Goal: Transaction & Acquisition: Purchase product/service

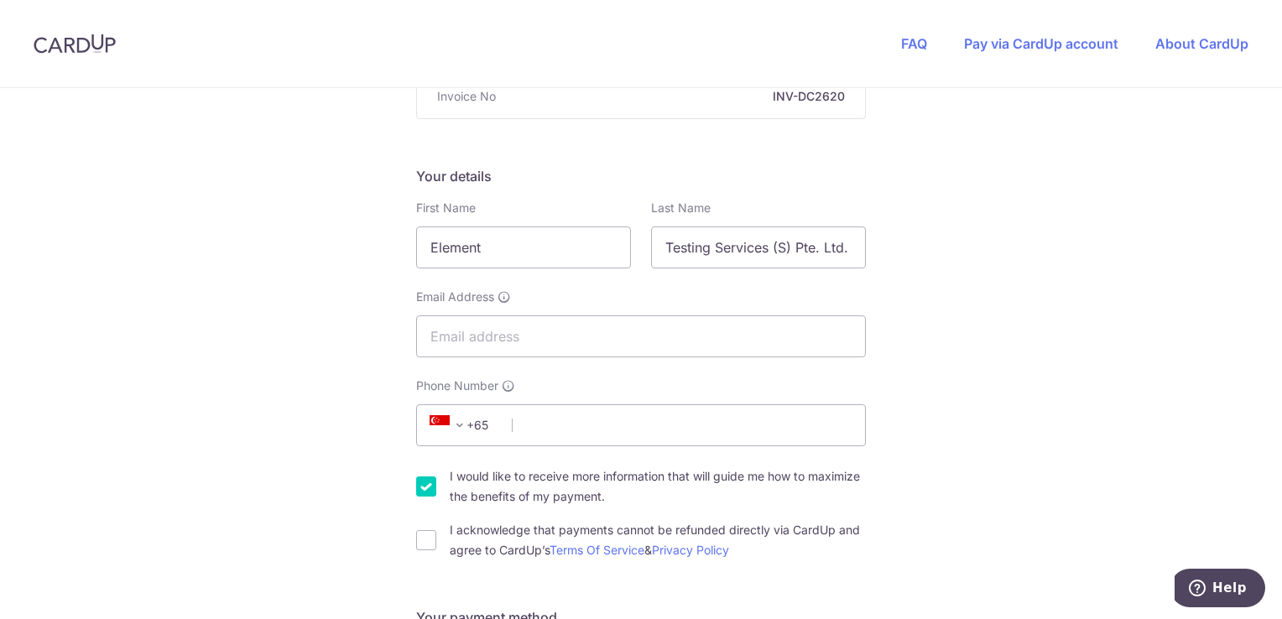
scroll to position [252, 0]
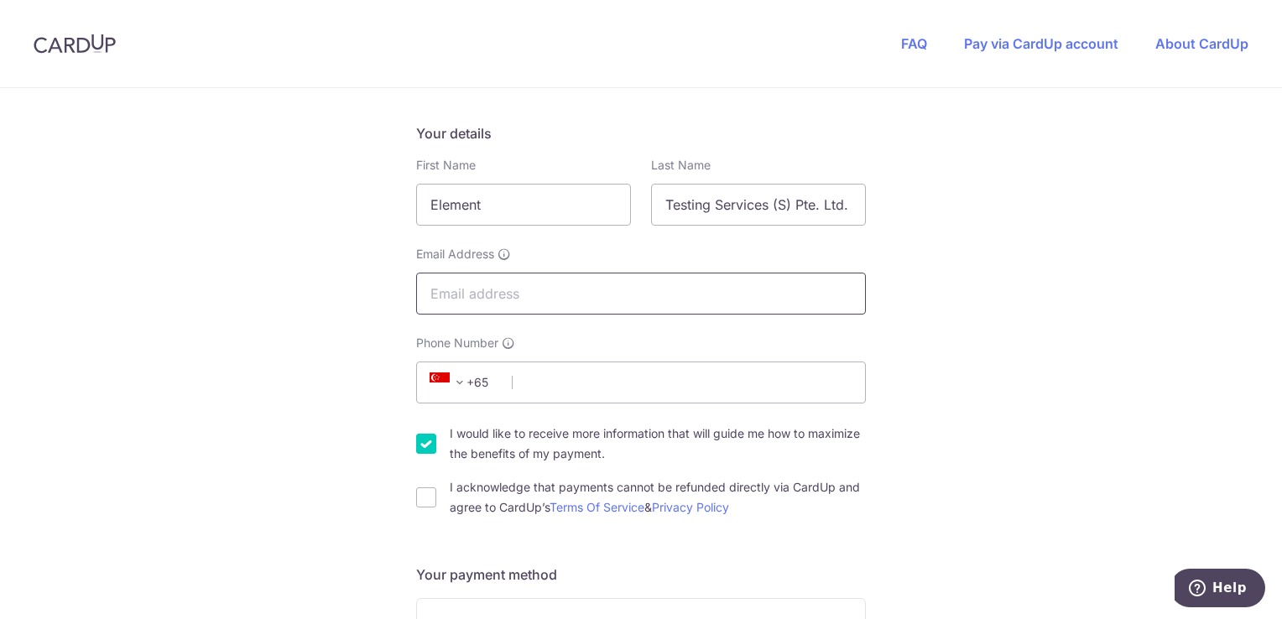
click at [480, 290] on input "Email Address" at bounding box center [641, 294] width 450 height 42
type input "[EMAIL_ADDRESS][DOMAIN_NAME]"
type input "97931300"
type input "619523"
type input "[STREET_ADDRESS]"
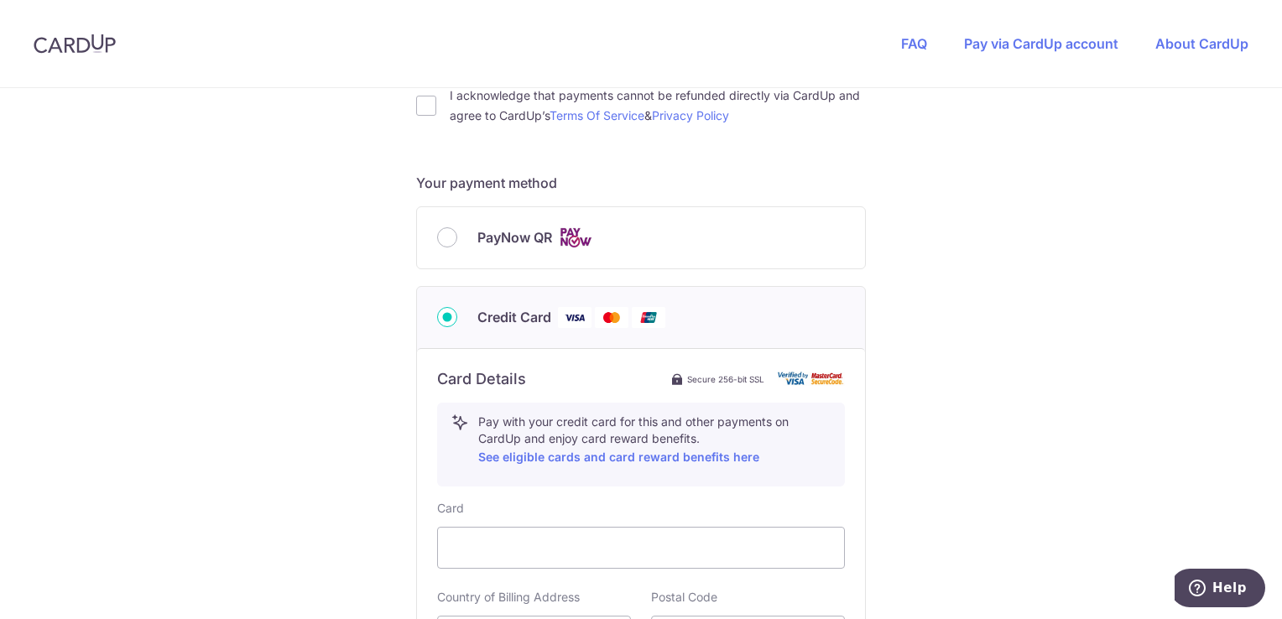
scroll to position [589, 0]
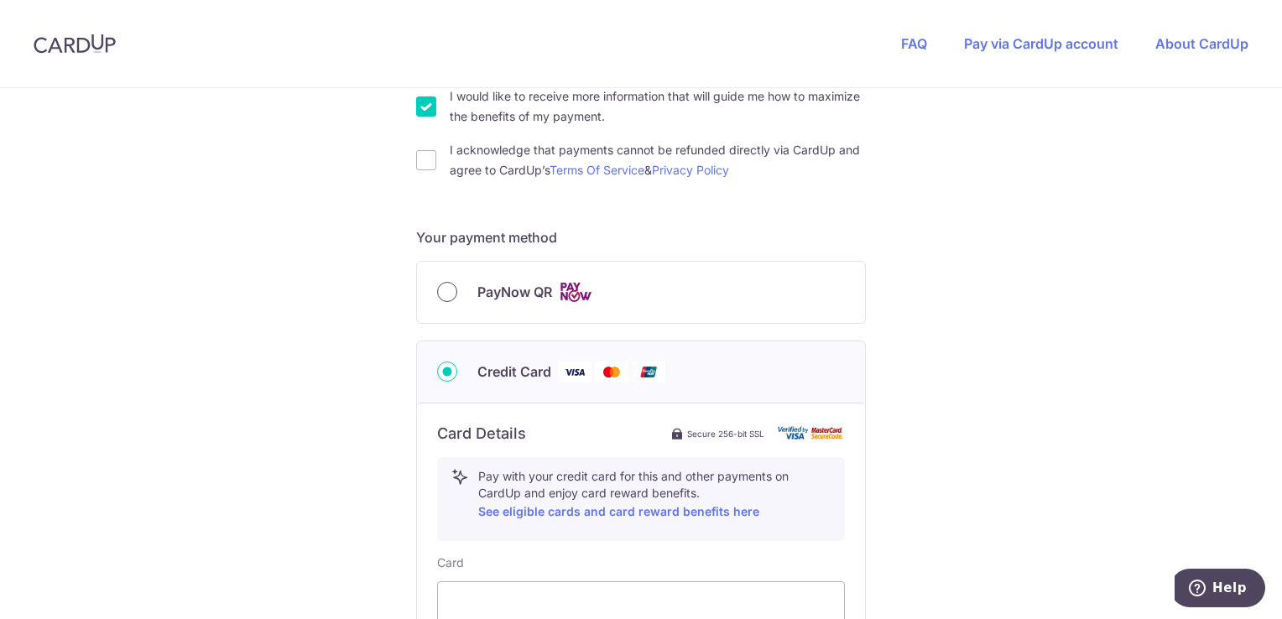
click at [441, 287] on input "PayNow QR" at bounding box center [447, 292] width 20 height 20
radio input "true"
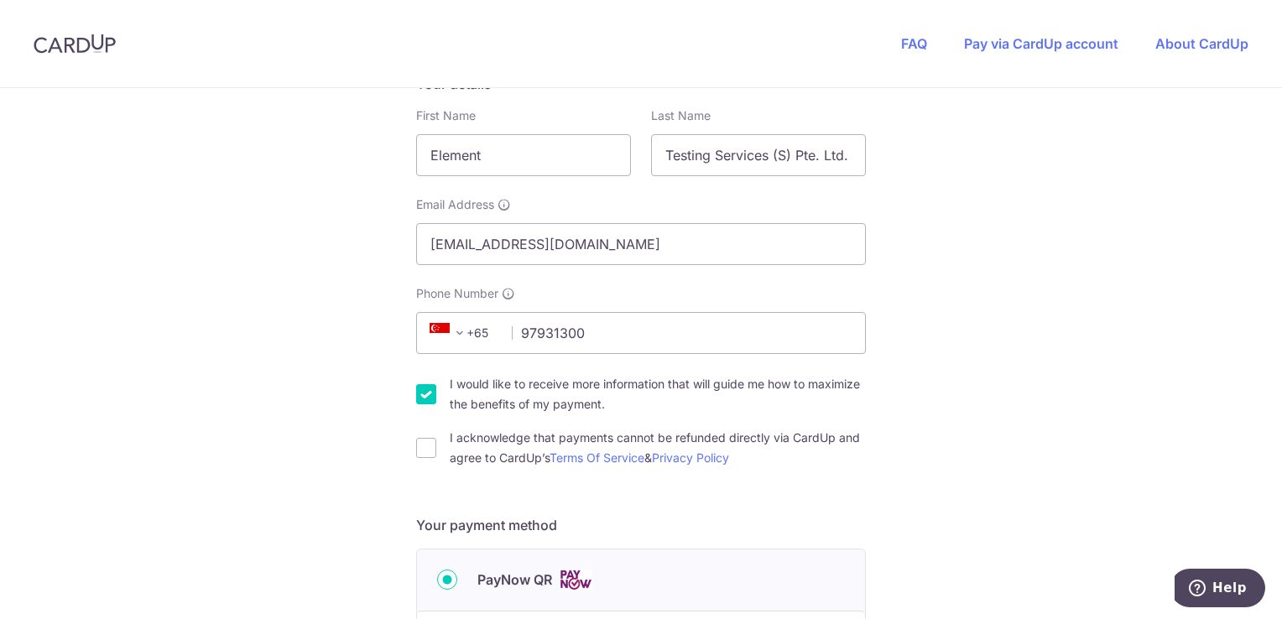
scroll to position [272, 0]
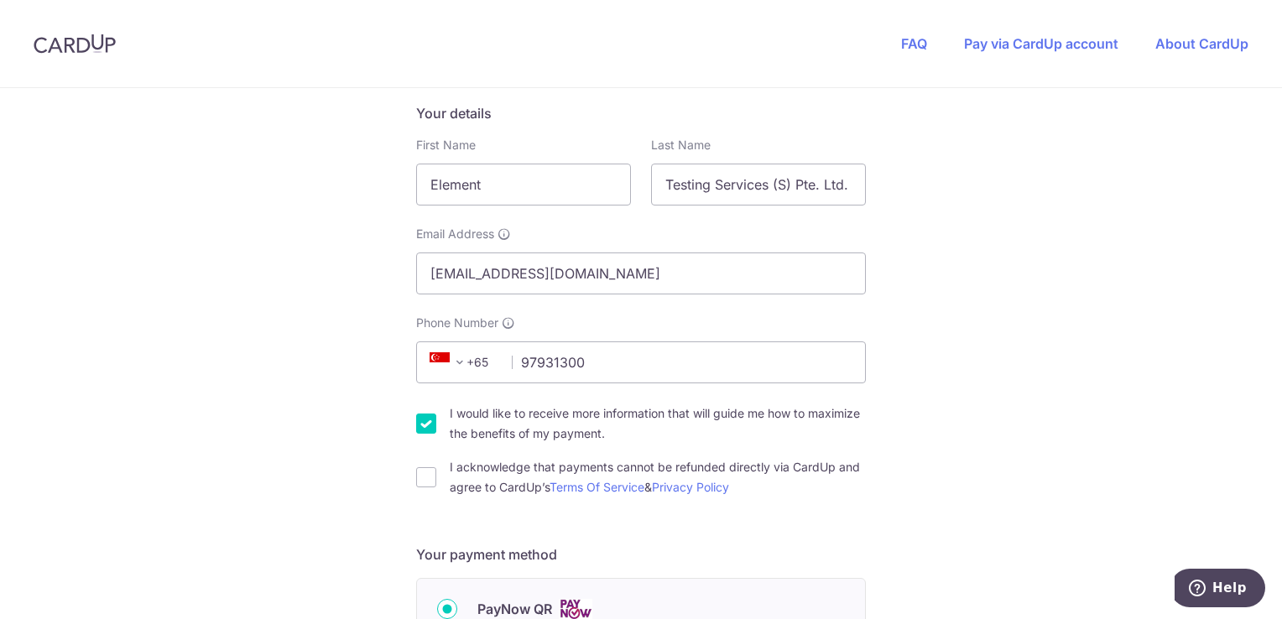
click at [423, 421] on input "I would like to receive more information that will guide me how to maximize the…" at bounding box center [426, 424] width 20 height 20
checkbox input "false"
click at [429, 478] on input "I acknowledge that payments cannot be refunded directly via CardUp and agree to…" at bounding box center [426, 477] width 20 height 20
checkbox input "true"
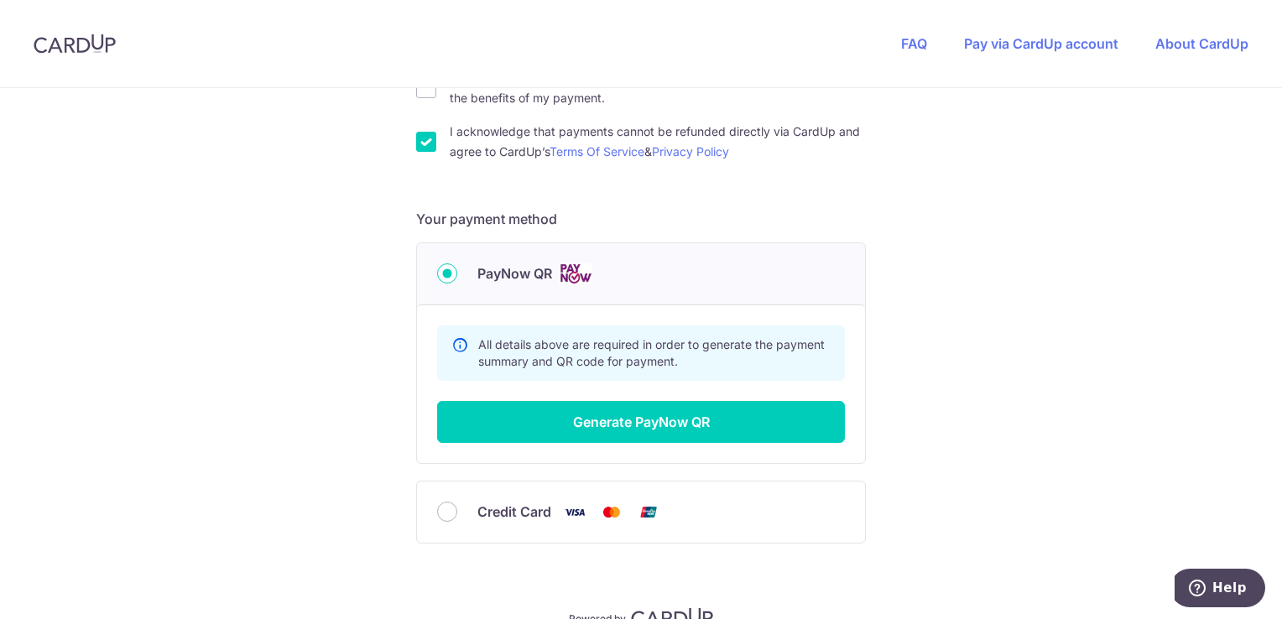
scroll to position [692, 0]
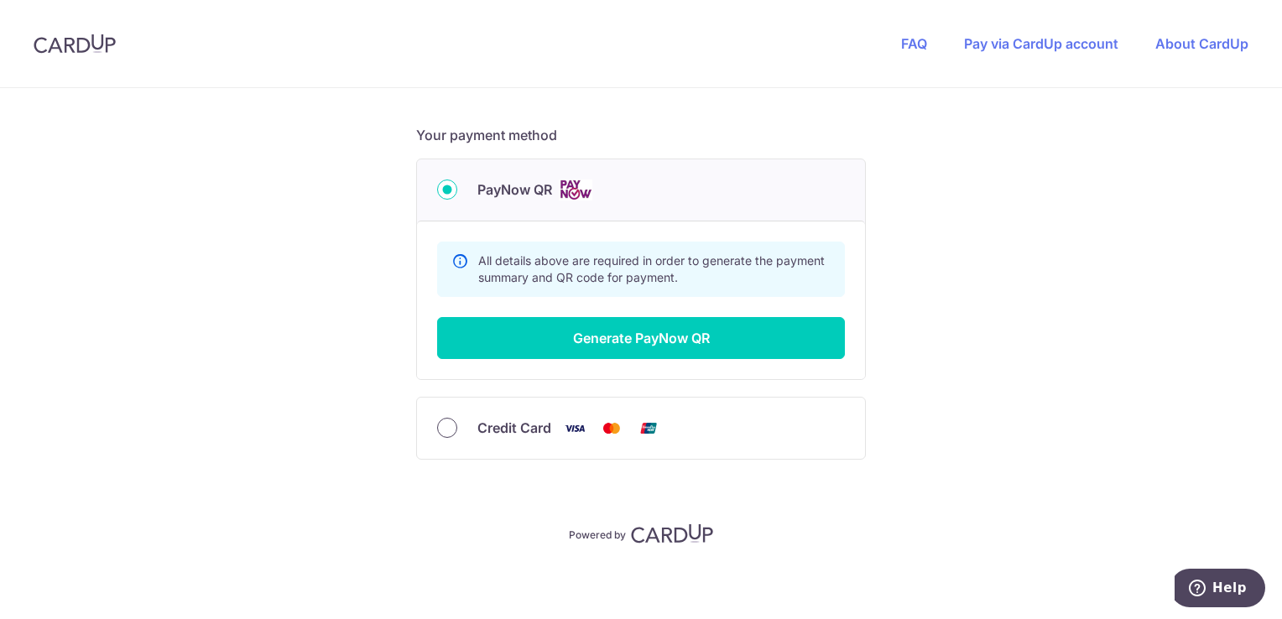
click at [441, 432] on input "Credit Card" at bounding box center [447, 428] width 20 height 20
radio input "true"
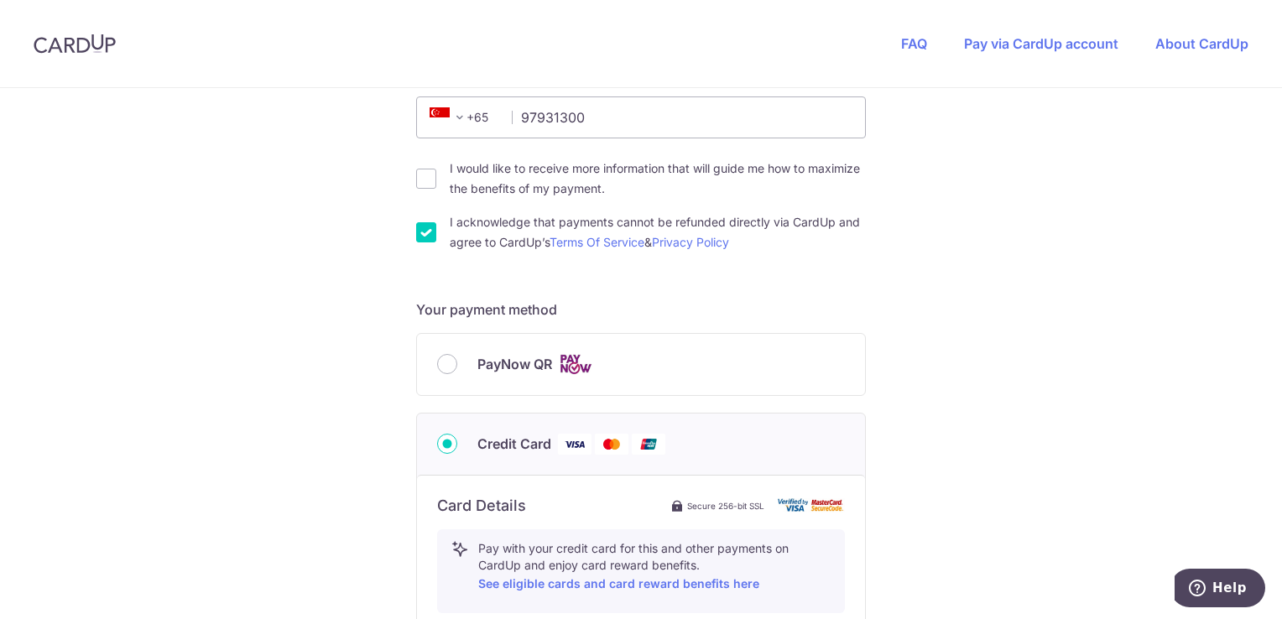
scroll to position [516, 0]
click at [447, 365] on input "PayNow QR" at bounding box center [447, 365] width 20 height 20
radio input "true"
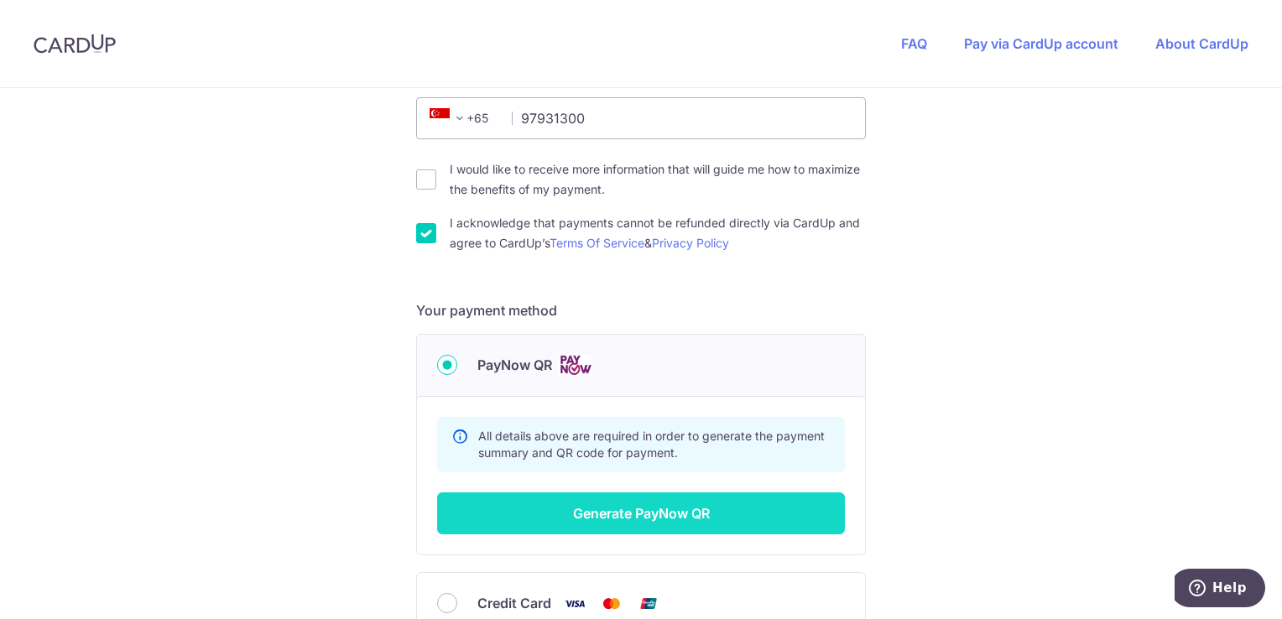
click at [640, 507] on button "Generate PayNow QR" at bounding box center [641, 514] width 408 height 42
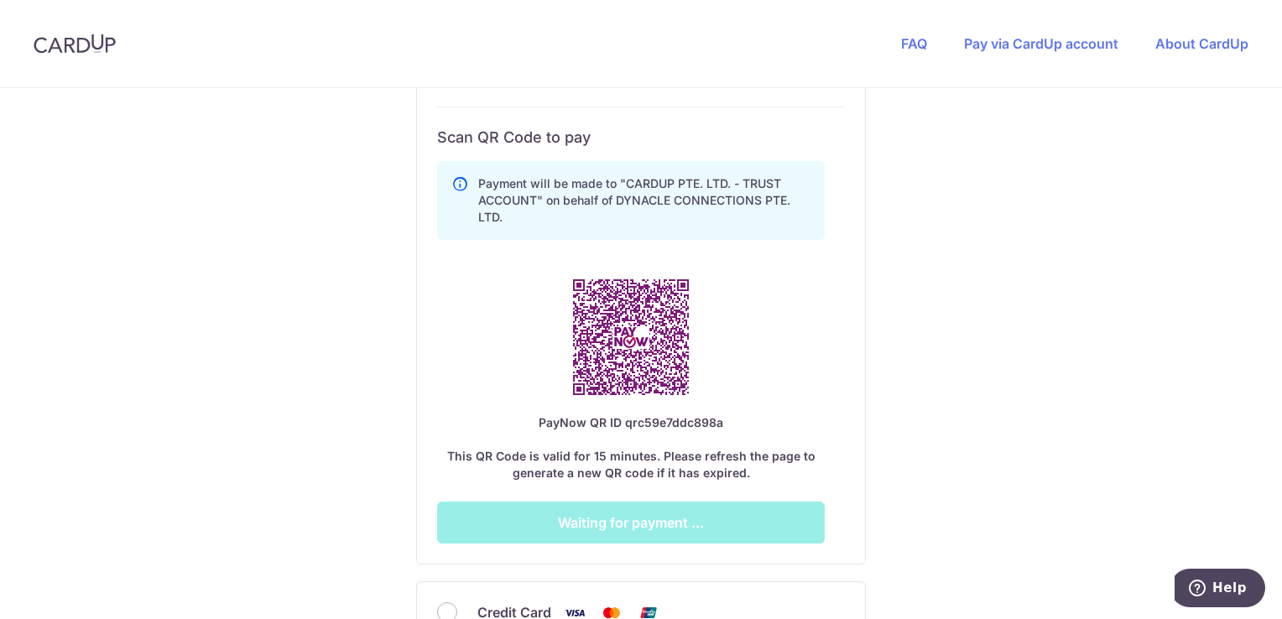
scroll to position [936, 0]
